Goal: Task Accomplishment & Management: Manage account settings

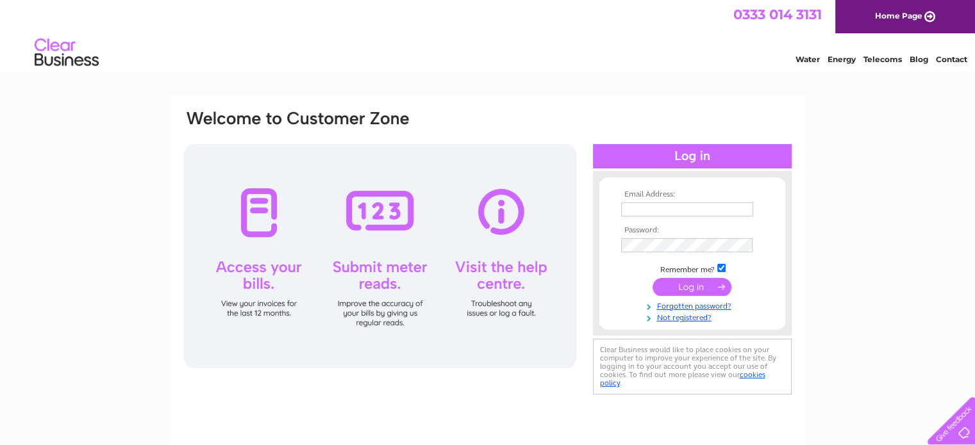
type input "admin@wandcplumbing.com"
click at [668, 288] on input "submit" at bounding box center [691, 287] width 79 height 18
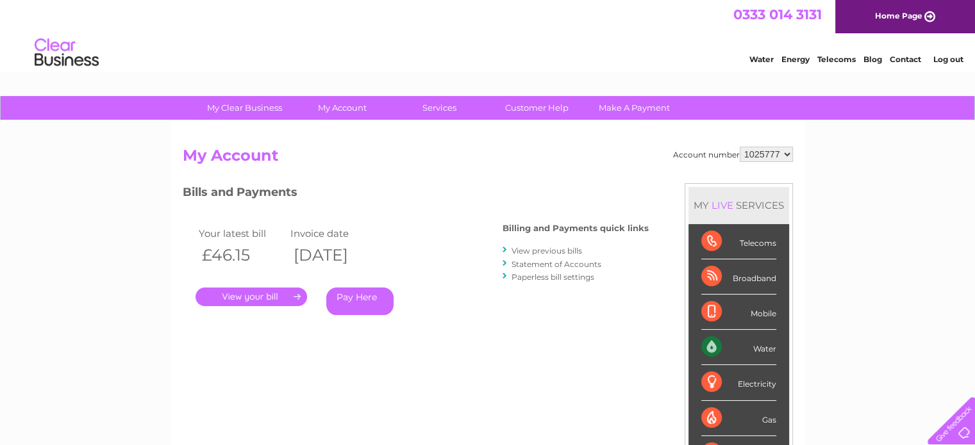
click at [254, 297] on link "." at bounding box center [250, 297] width 111 height 19
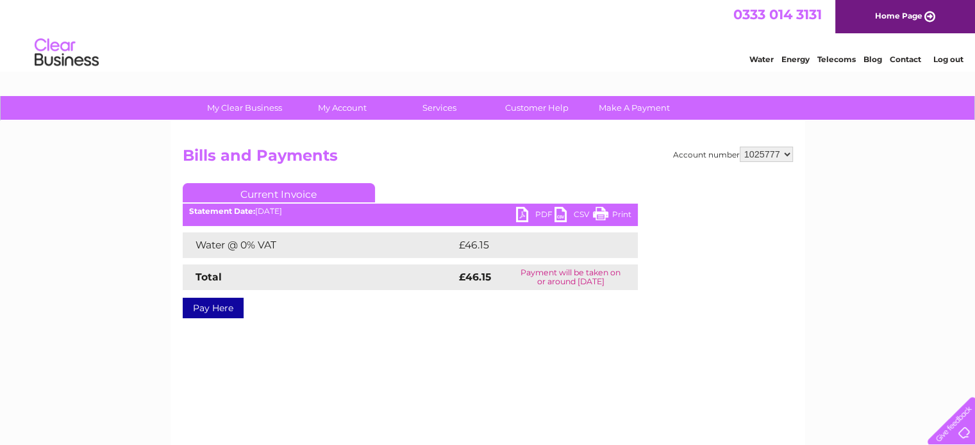
click at [525, 215] on link "PDF" at bounding box center [535, 216] width 38 height 19
